Goal: Find specific page/section: Locate a particular part of the current website

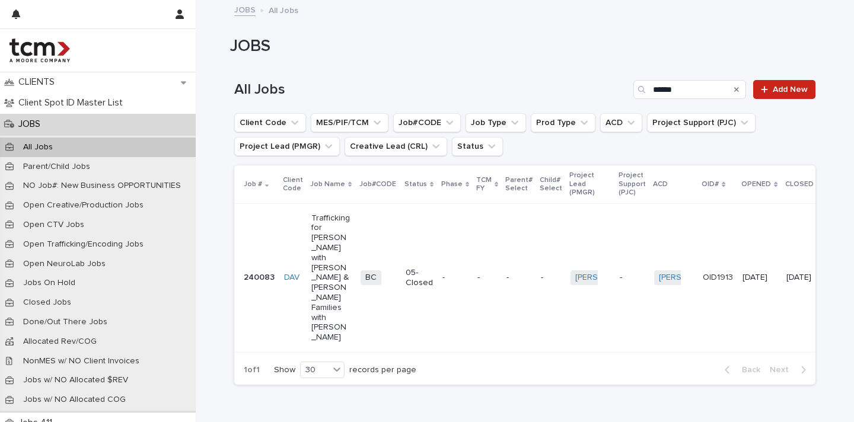
click at [734, 88] on icon "Search" at bounding box center [736, 89] width 5 height 7
click at [726, 87] on input "Search" at bounding box center [689, 89] width 113 height 19
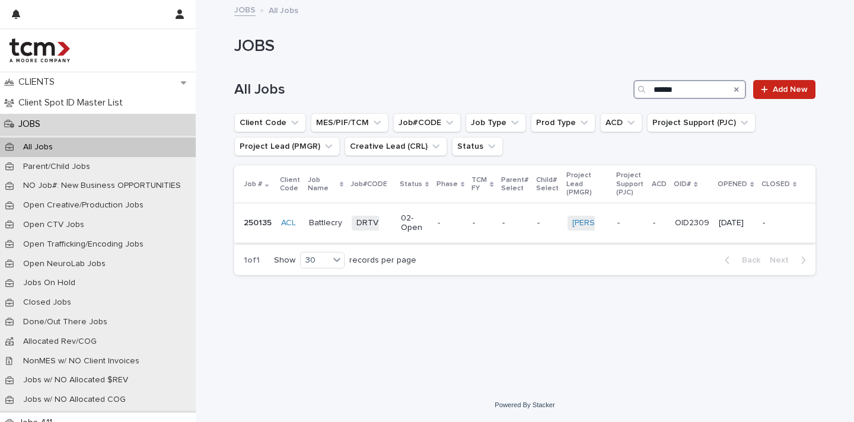
type input "******"
click at [325, 219] on p "Battlecry" at bounding box center [325, 223] width 33 height 10
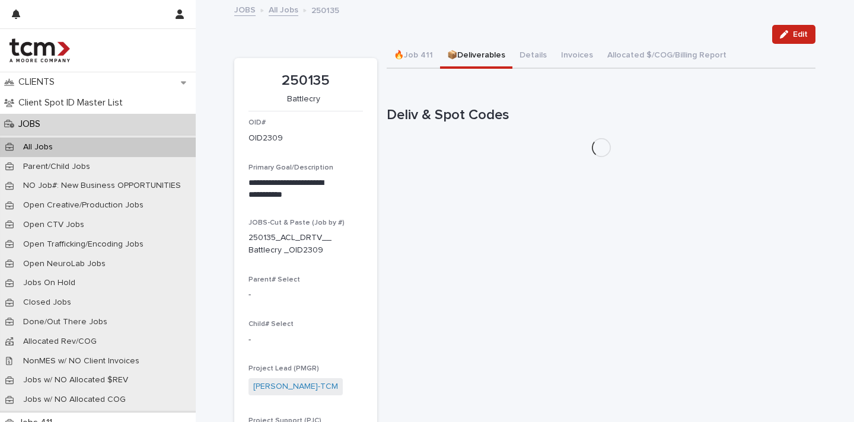
click at [485, 55] on button "📦Deliverables" at bounding box center [476, 56] width 72 height 25
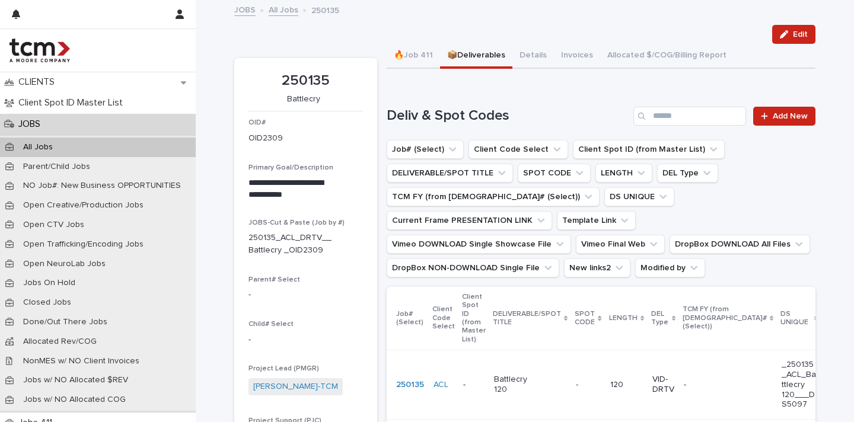
scroll to position [77, 0]
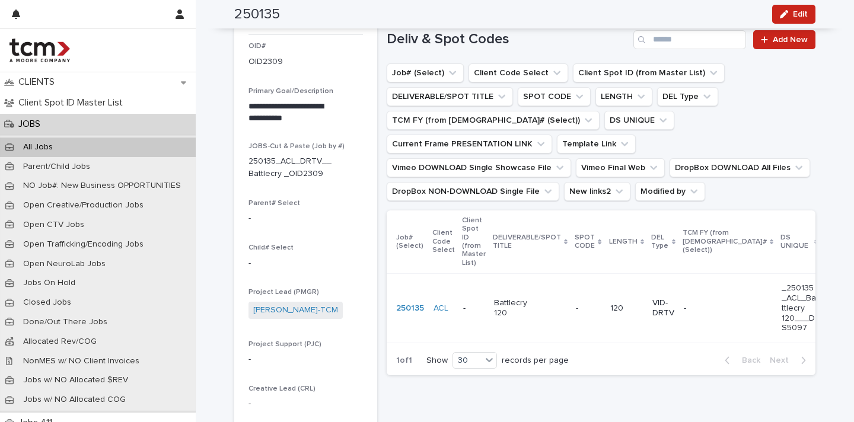
click at [826, 305] on link "[URL][DOMAIN_NAME]" at bounding box center [868, 308] width 84 height 8
